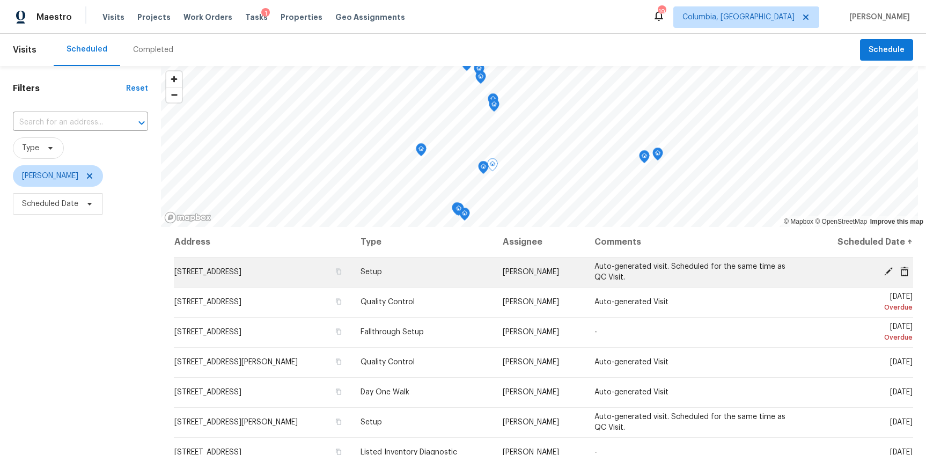
click at [884, 271] on icon at bounding box center [888, 271] width 9 height 9
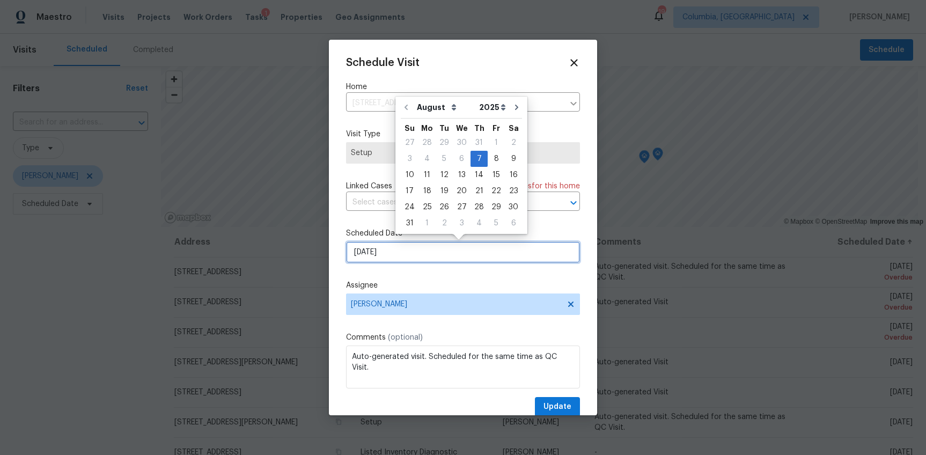
click at [363, 252] on input "[DATE]" at bounding box center [463, 251] width 234 height 21
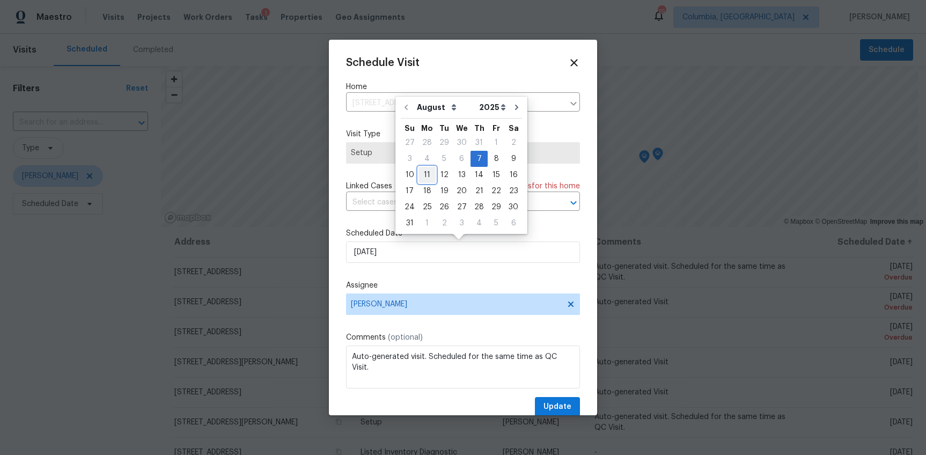
click at [421, 178] on div "11" at bounding box center [426, 174] width 17 height 15
type input "8/11/2025"
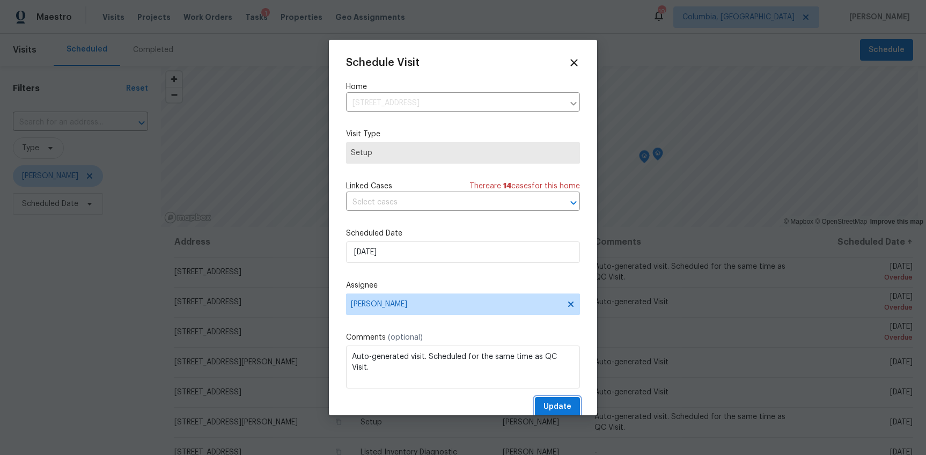
click at [543, 400] on button "Update" at bounding box center [557, 407] width 45 height 20
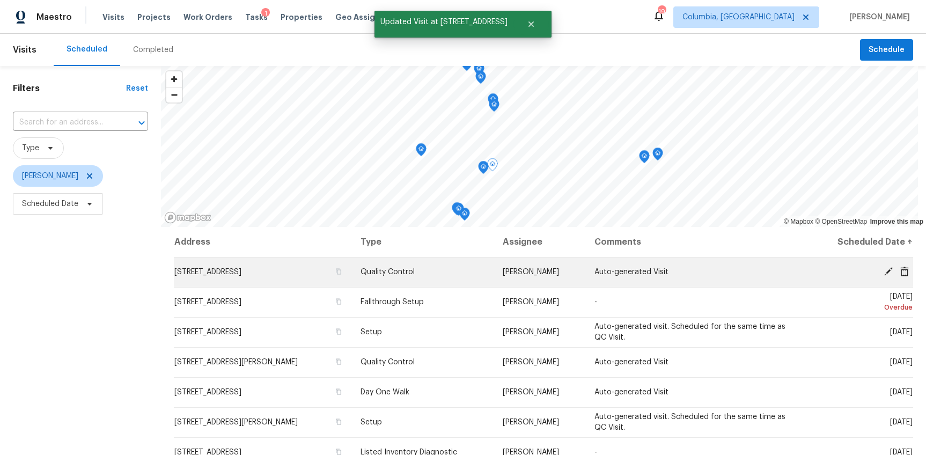
click at [884, 269] on icon at bounding box center [888, 271] width 9 height 9
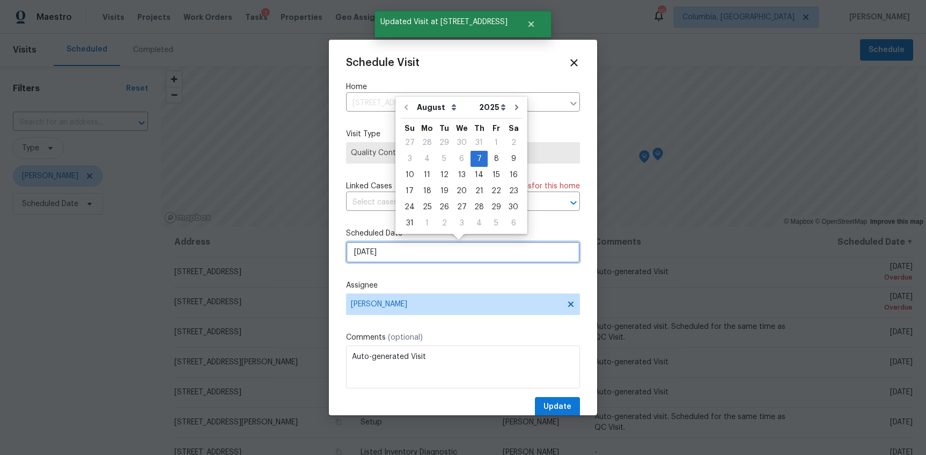
click at [363, 250] on input "[DATE]" at bounding box center [463, 251] width 234 height 21
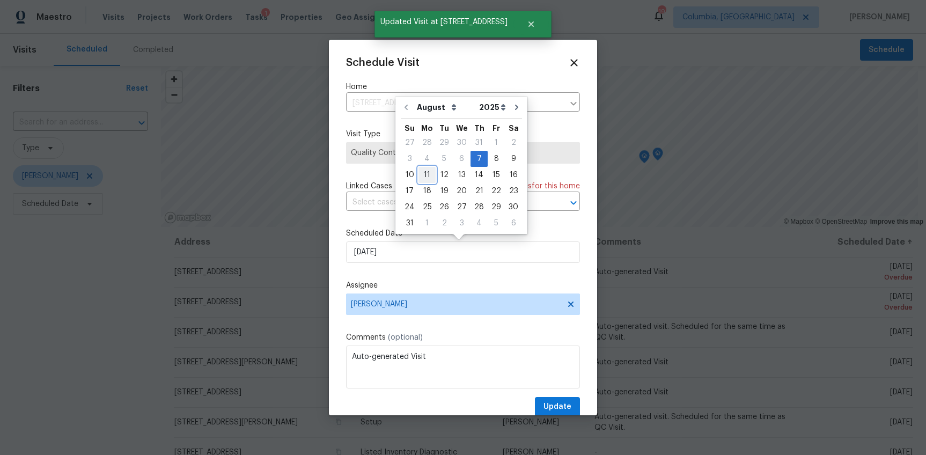
click at [428, 171] on div "11" at bounding box center [426, 174] width 17 height 15
type input "8/11/2025"
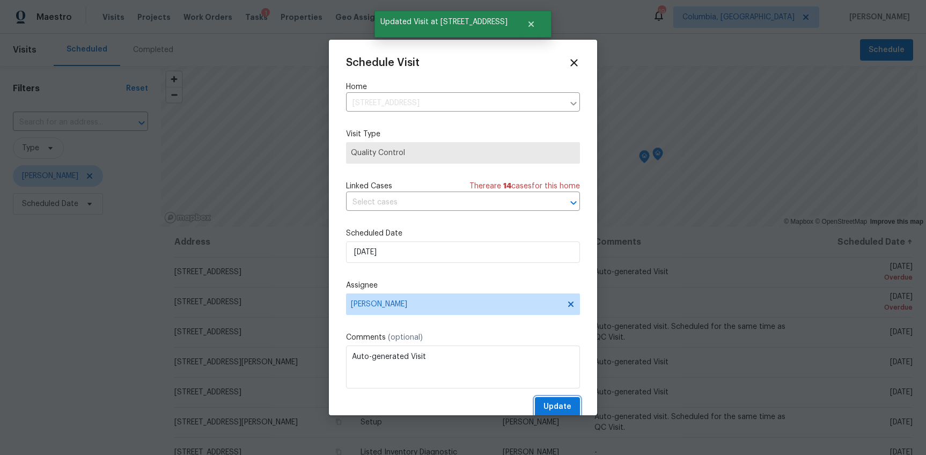
click at [559, 407] on span "Update" at bounding box center [557, 406] width 28 height 13
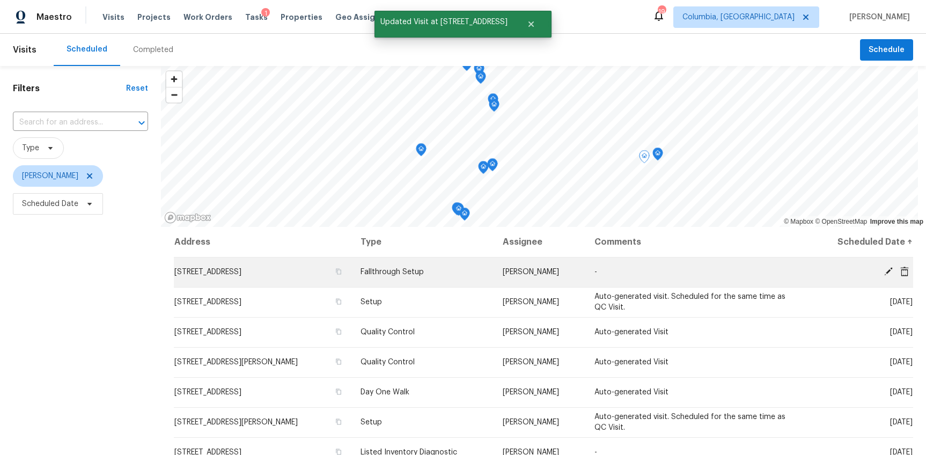
click at [884, 268] on icon at bounding box center [888, 271] width 9 height 9
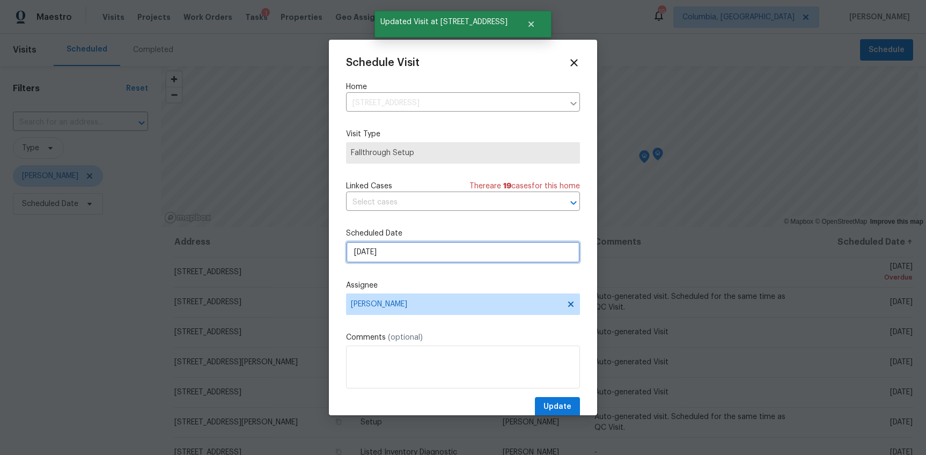
click at [364, 252] on input "8/9/2025" at bounding box center [463, 251] width 234 height 21
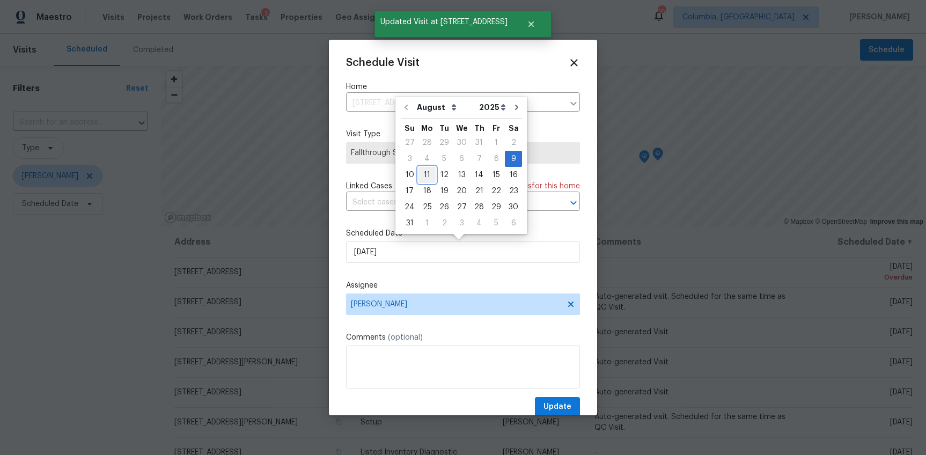
click at [424, 175] on div "11" at bounding box center [426, 174] width 17 height 15
type input "8/11/2025"
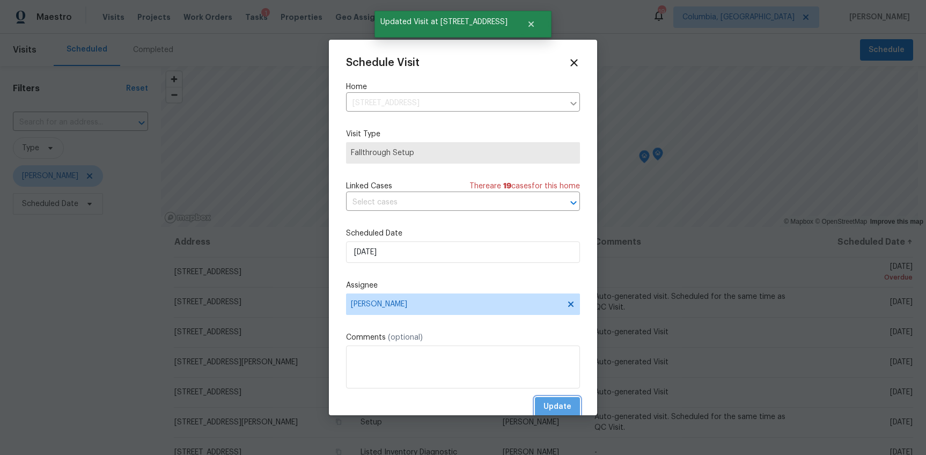
click at [554, 411] on span "Update" at bounding box center [557, 406] width 28 height 13
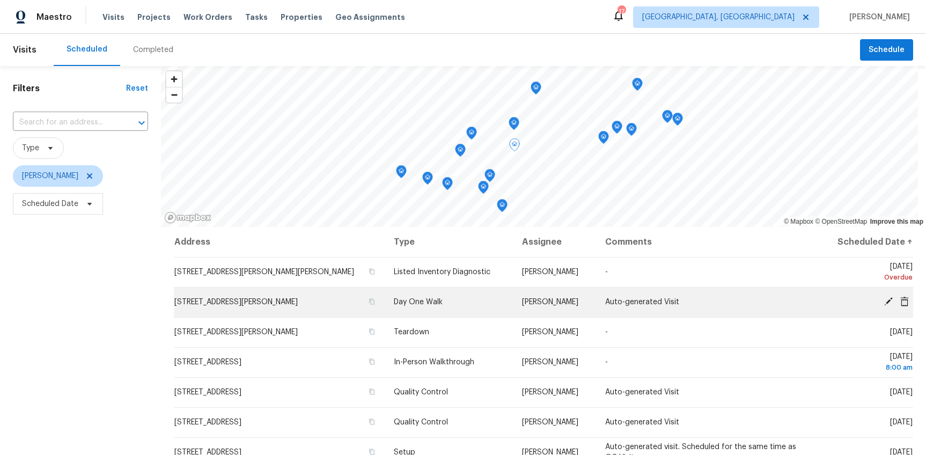
click at [900, 300] on icon at bounding box center [904, 301] width 9 height 10
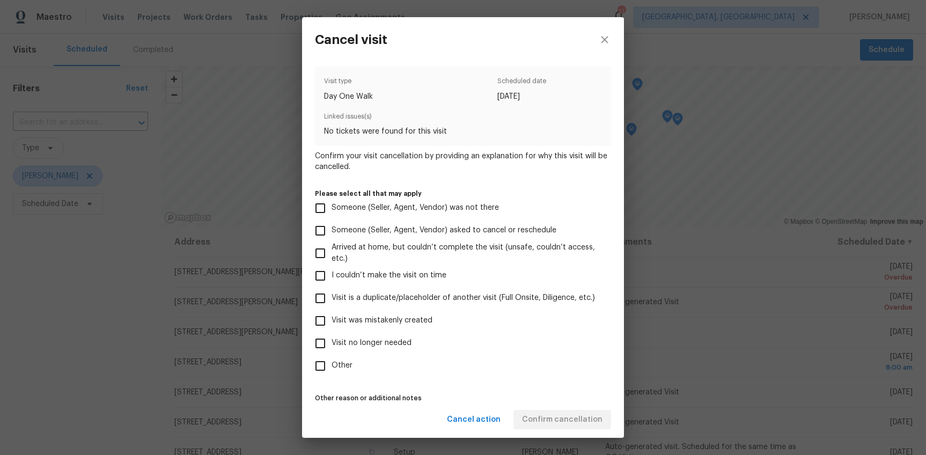
click at [392, 313] on label "Visit was mistakenly created" at bounding box center [455, 321] width 293 height 23
click at [332, 313] on input "Visit was mistakenly created" at bounding box center [320, 321] width 23 height 23
checkbox input "true"
click at [540, 417] on span "Confirm cancellation" at bounding box center [562, 419] width 80 height 13
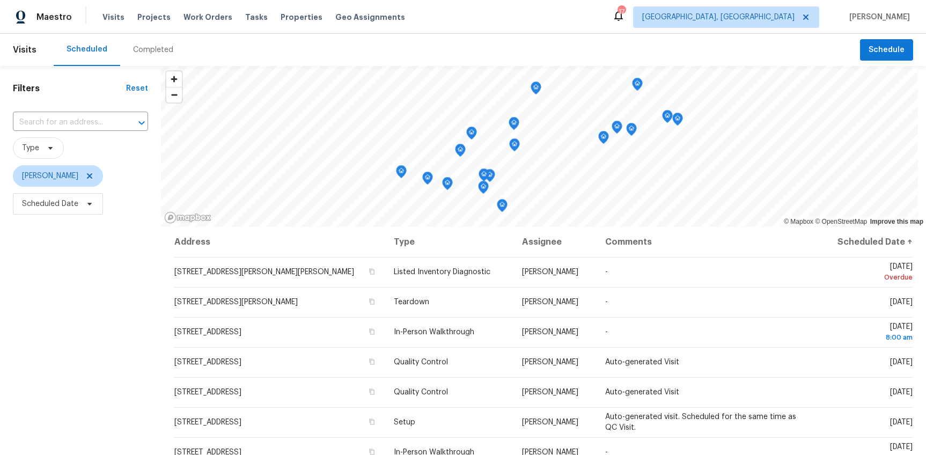
click at [514, 147] on icon "Map marker" at bounding box center [515, 145] width 10 height 12
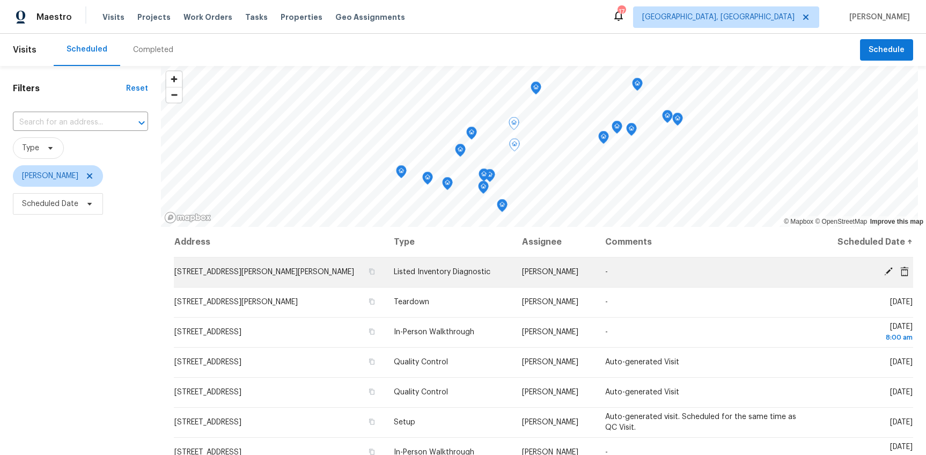
click at [884, 269] on icon at bounding box center [888, 271] width 9 height 9
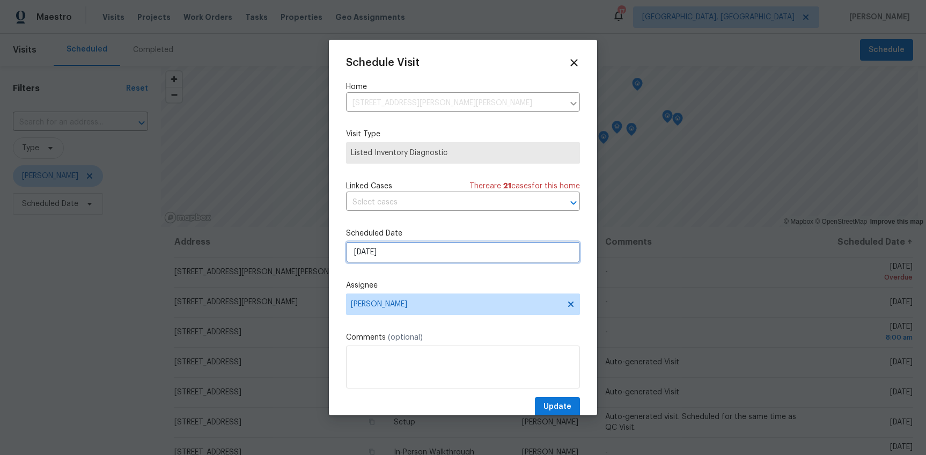
click at [364, 253] on input "[DATE]" at bounding box center [463, 251] width 234 height 21
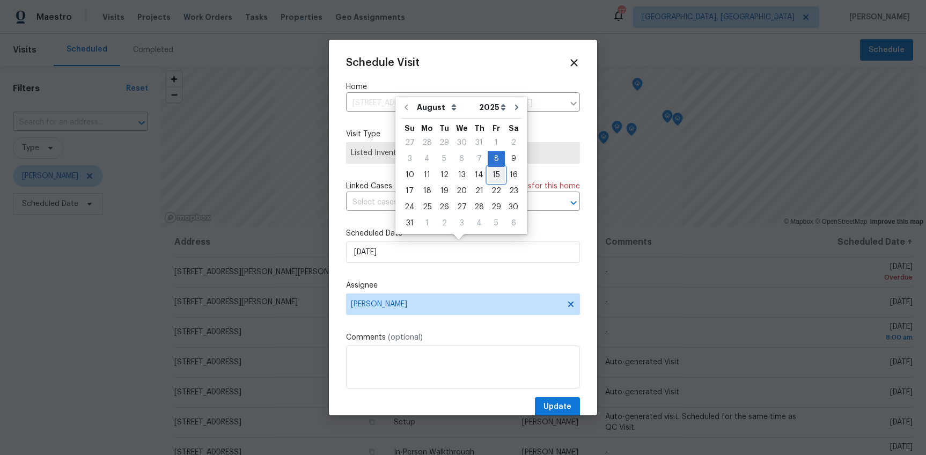
click at [493, 178] on div "15" at bounding box center [496, 174] width 17 height 15
type input "[DATE]"
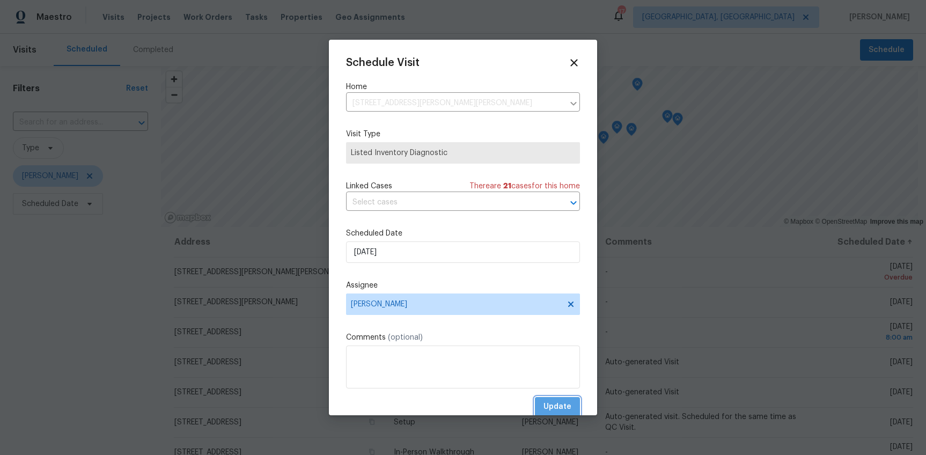
click at [567, 410] on button "Update" at bounding box center [557, 407] width 45 height 20
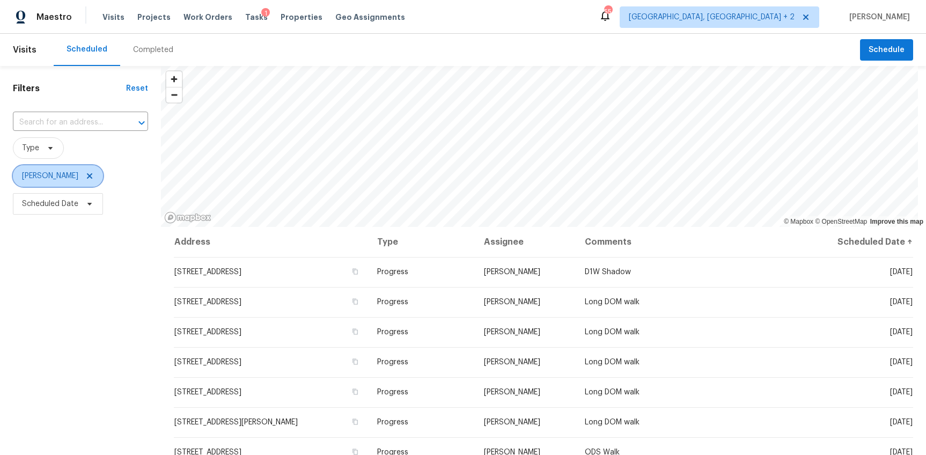
click at [85, 177] on icon at bounding box center [89, 176] width 9 height 9
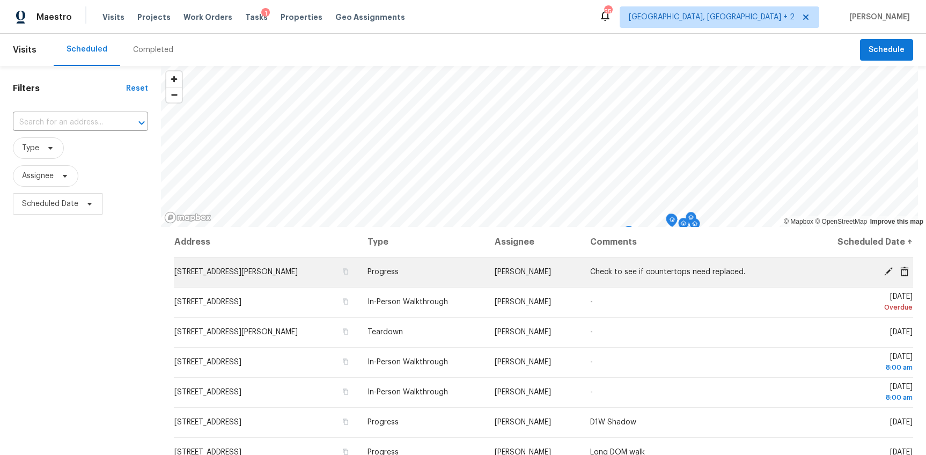
click at [884, 270] on icon at bounding box center [888, 271] width 9 height 9
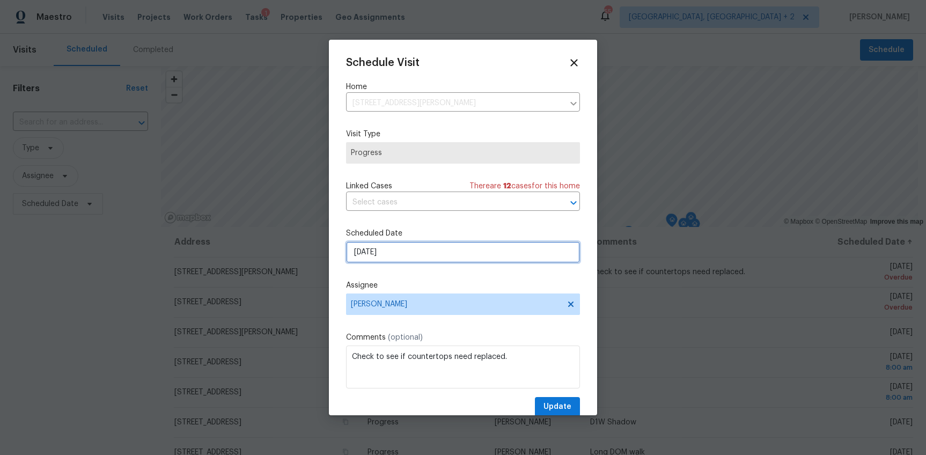
click at [364, 252] on input "[DATE]" at bounding box center [463, 251] width 234 height 21
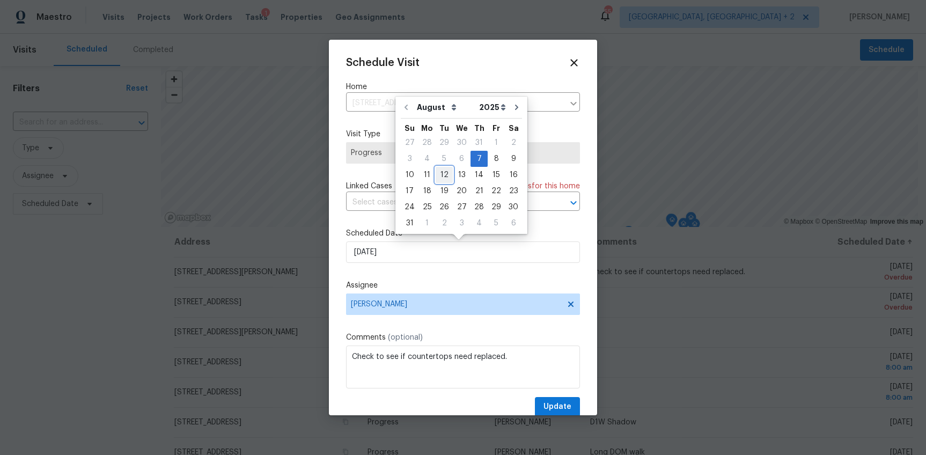
click at [440, 172] on div "12" at bounding box center [444, 174] width 17 height 15
type input "[DATE]"
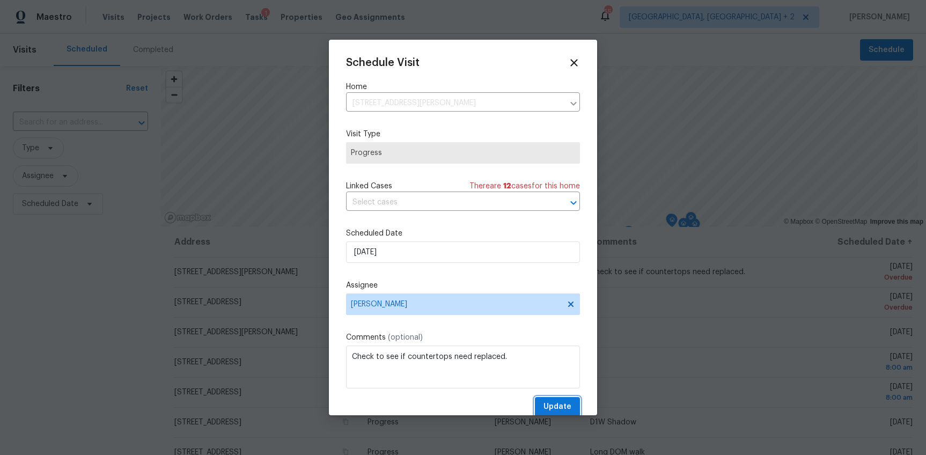
click at [552, 401] on span "Update" at bounding box center [557, 406] width 28 height 13
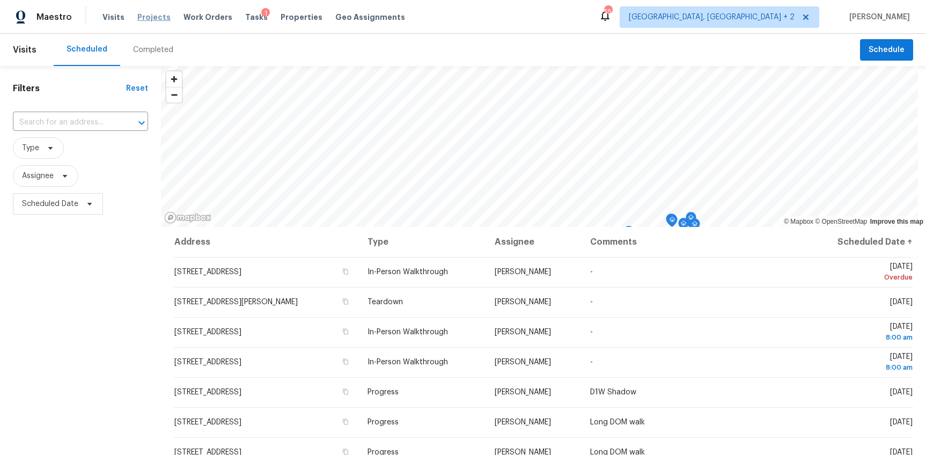
click at [150, 16] on span "Projects" at bounding box center [153, 17] width 33 height 11
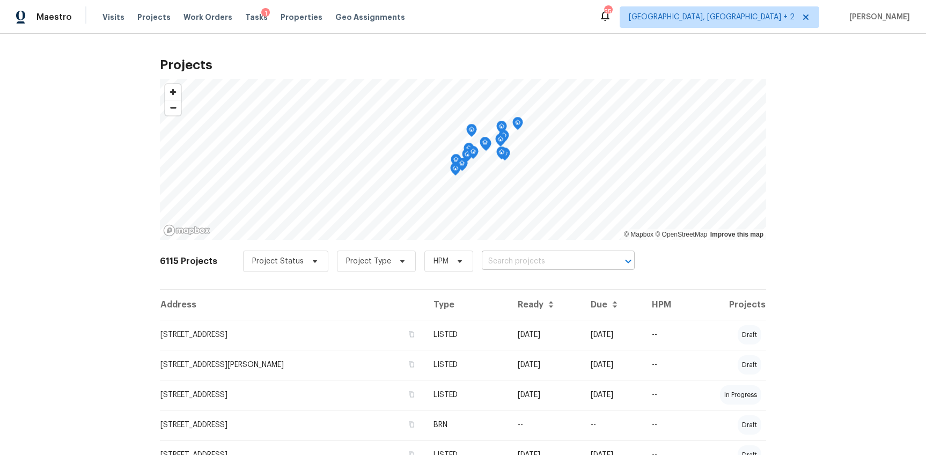
click at [511, 260] on input "text" at bounding box center [543, 261] width 123 height 17
type input "8 [PERSON_NAME]"
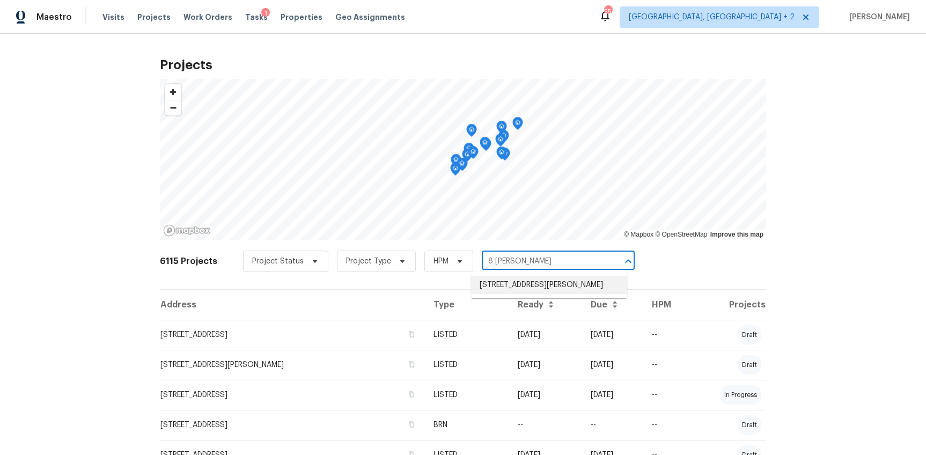
click at [511, 280] on li "[STREET_ADDRESS][PERSON_NAME]" at bounding box center [549, 285] width 156 height 18
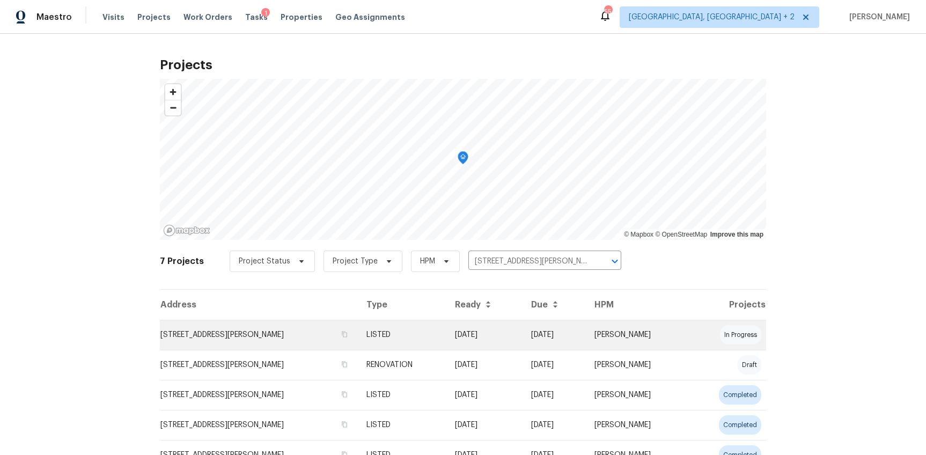
click at [208, 339] on td "[STREET_ADDRESS][PERSON_NAME]" at bounding box center [259, 335] width 198 height 30
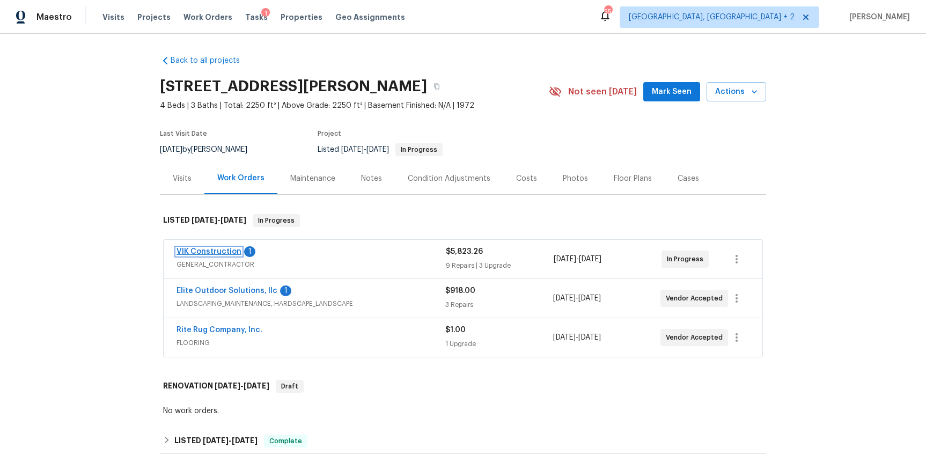
click at [213, 251] on link "VIK Construction" at bounding box center [209, 252] width 65 height 8
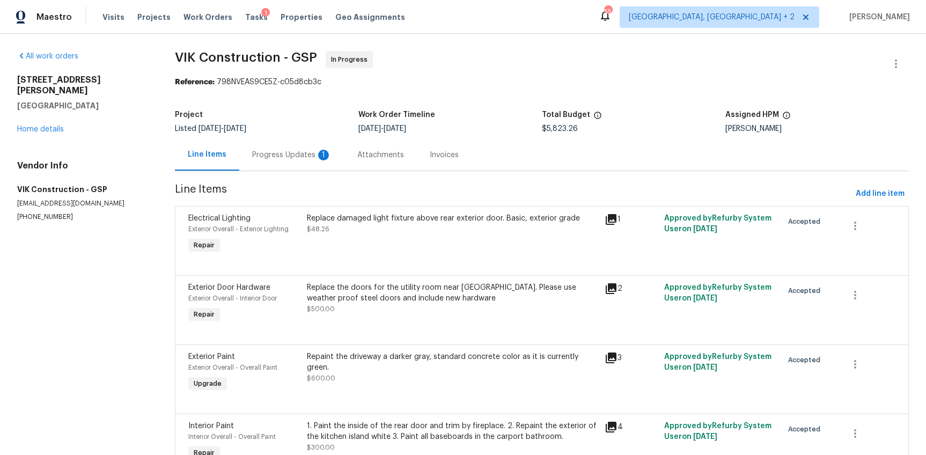
click at [281, 157] on div "Progress Updates 1" at bounding box center [291, 155] width 79 height 11
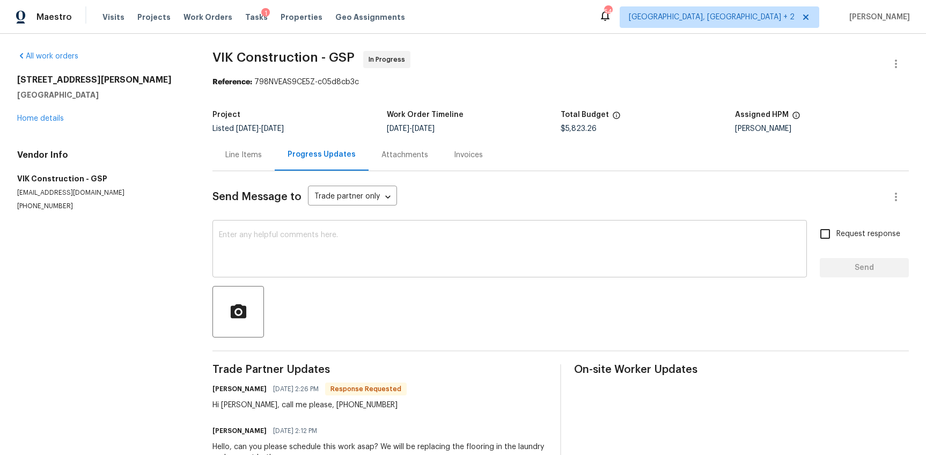
scroll to position [47, 0]
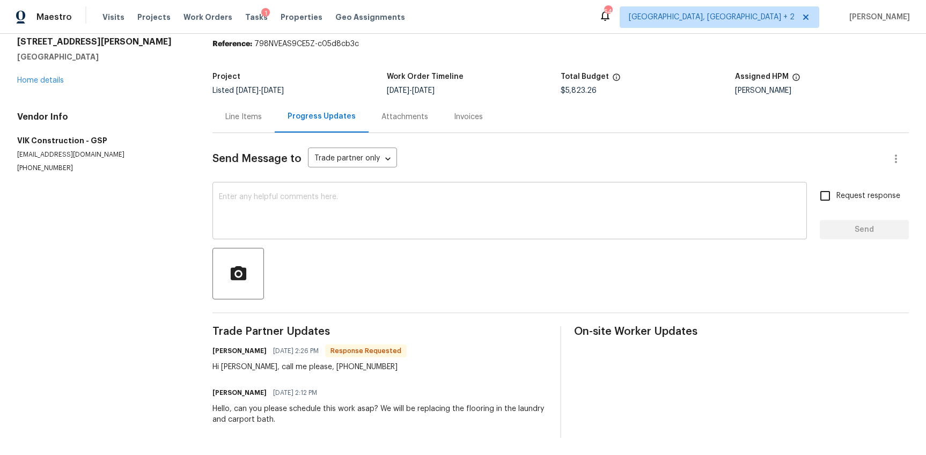
click at [296, 218] on textarea at bounding box center [510, 212] width 582 height 38
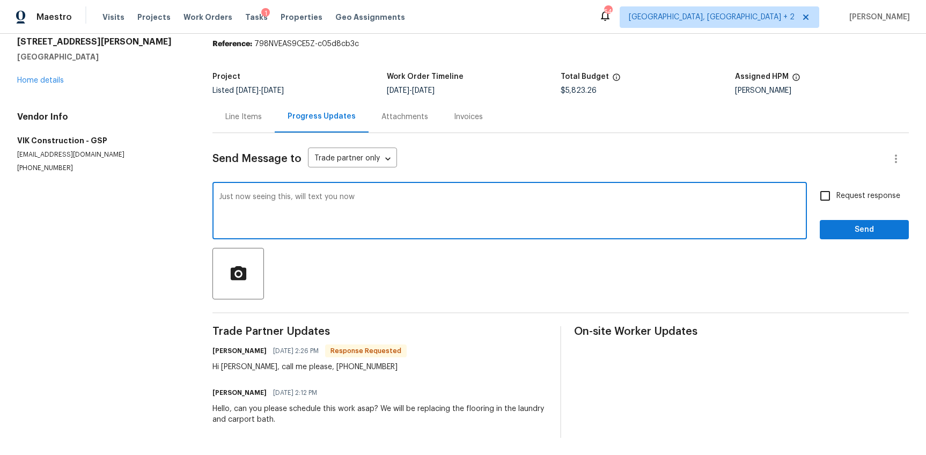
type textarea "Just now seeing this, will text you now"
click at [828, 185] on input "Request response" at bounding box center [825, 196] width 23 height 23
checkbox input "true"
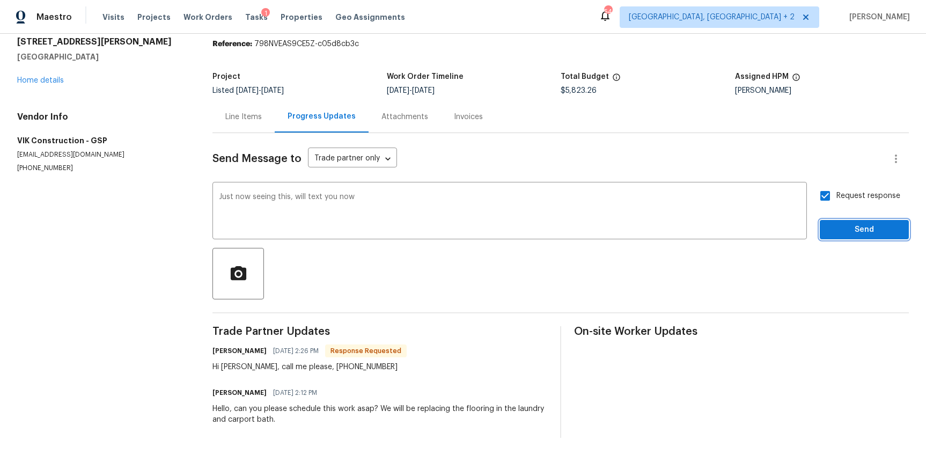
click at [831, 223] on span "Send" at bounding box center [864, 229] width 72 height 13
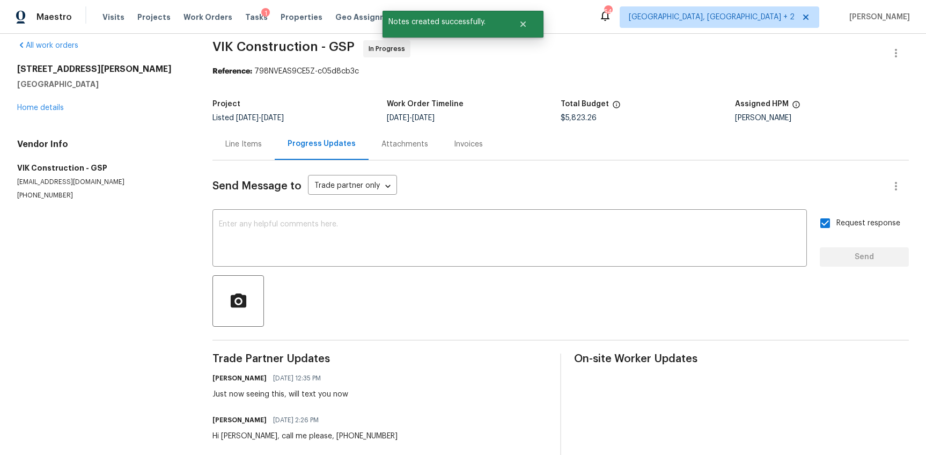
scroll to position [89, 0]
